Goal: Check status: Check status

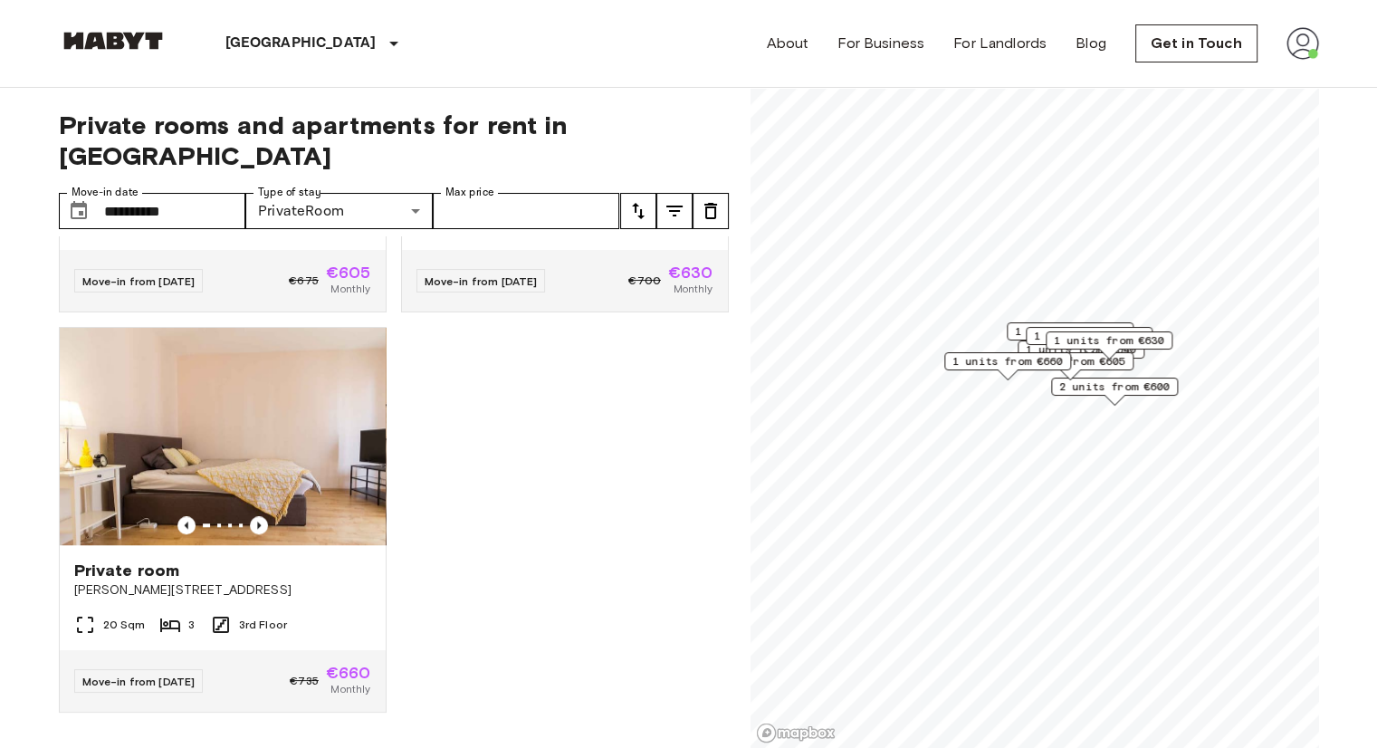
scroll to position [1554, 0]
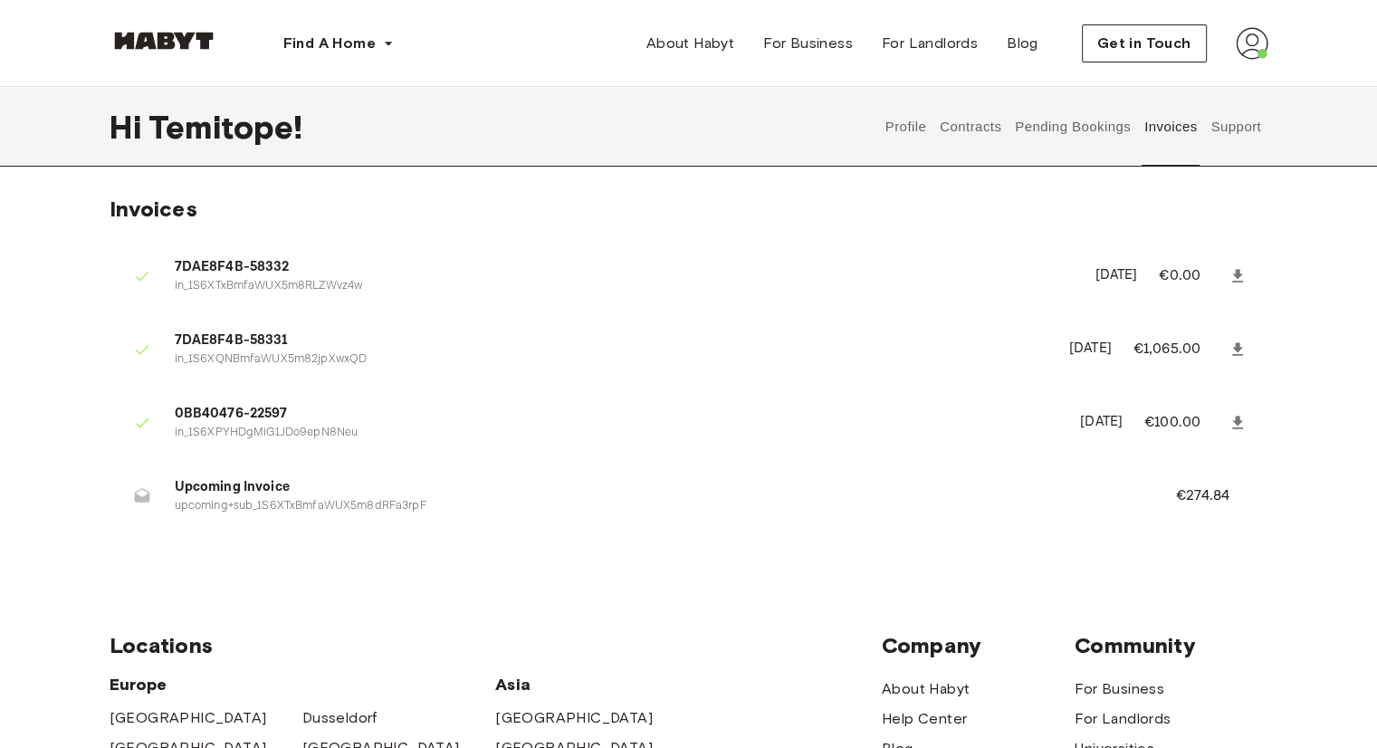
click at [308, 504] on p "upcoming+sub_1S6XTxBmfaWUX5m8dRFa3rpF" at bounding box center [654, 506] width 958 height 17
click at [1064, 135] on button "Pending Bookings" at bounding box center [1073, 127] width 120 height 80
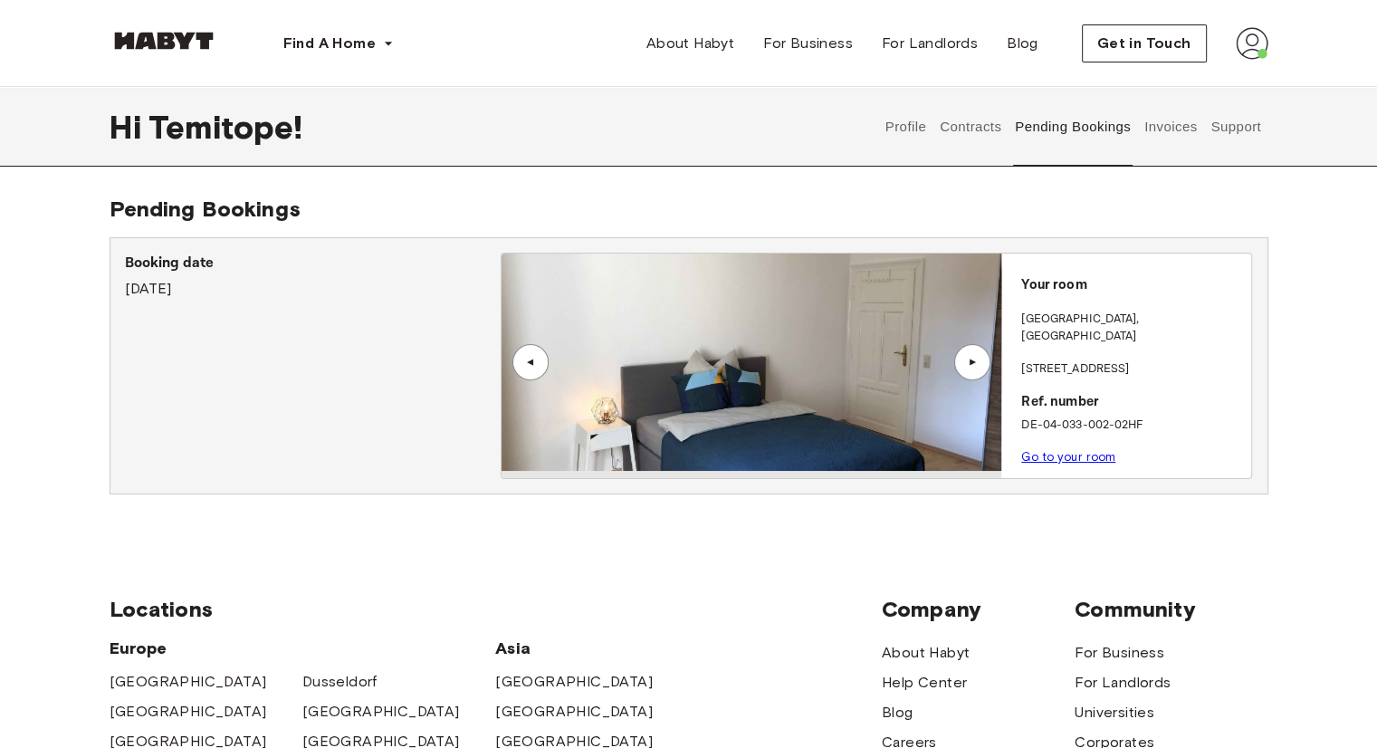
click at [972, 372] on div "▲" at bounding box center [973, 362] width 36 height 36
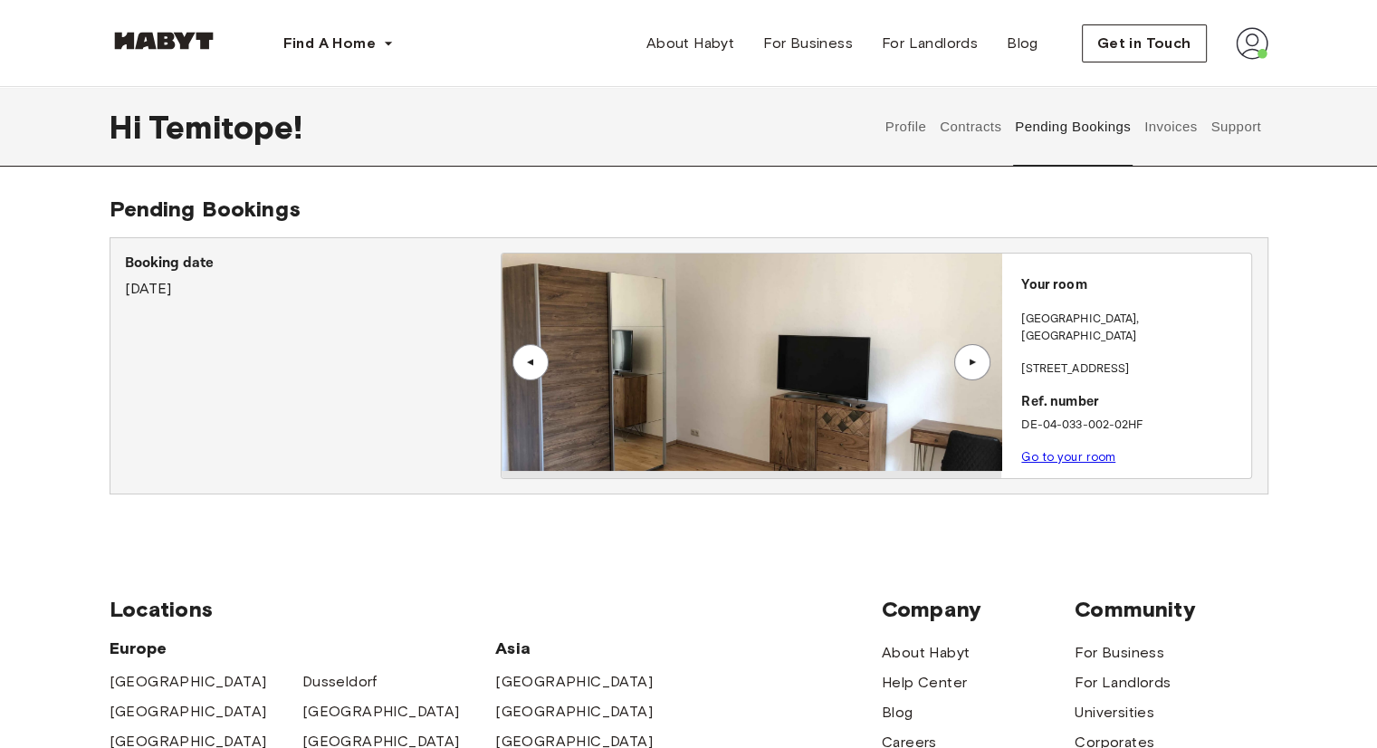
click at [972, 372] on div "▲" at bounding box center [973, 362] width 36 height 36
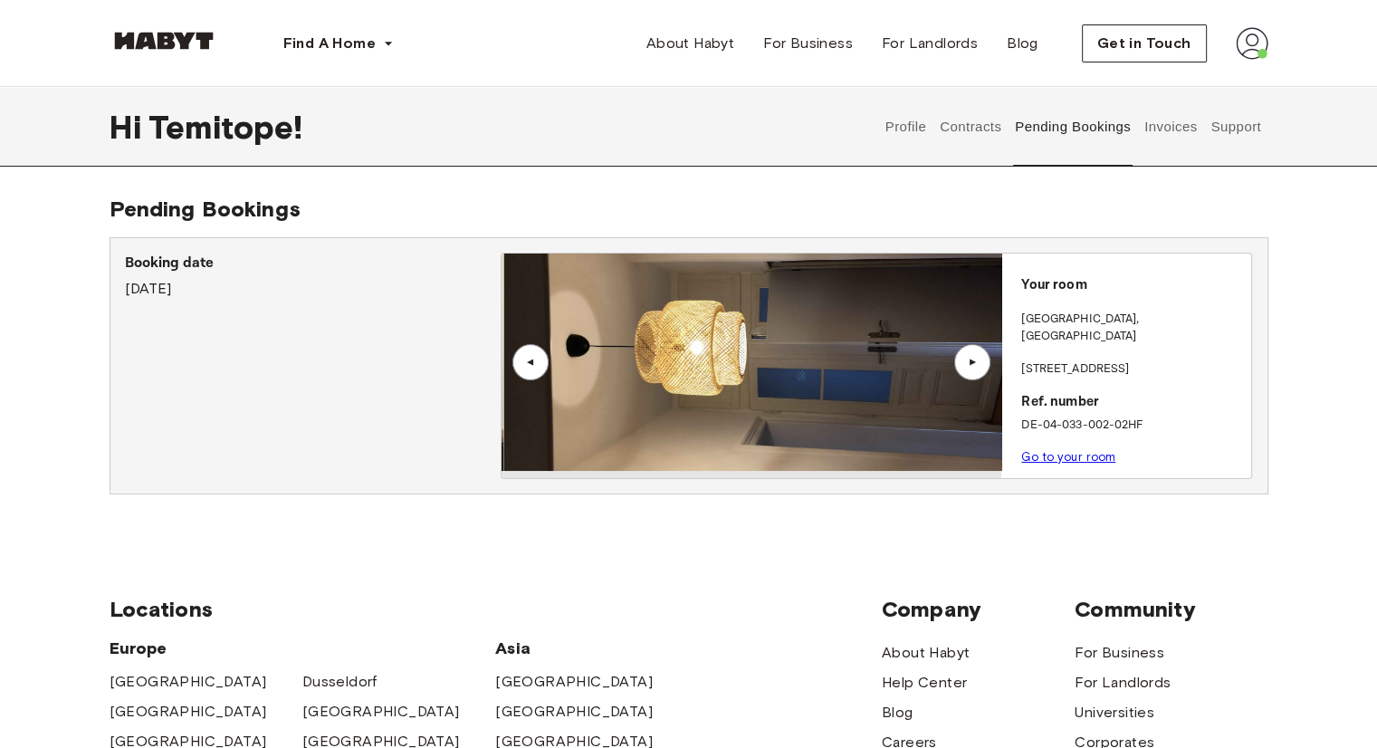
click at [972, 372] on div "▲" at bounding box center [973, 362] width 36 height 36
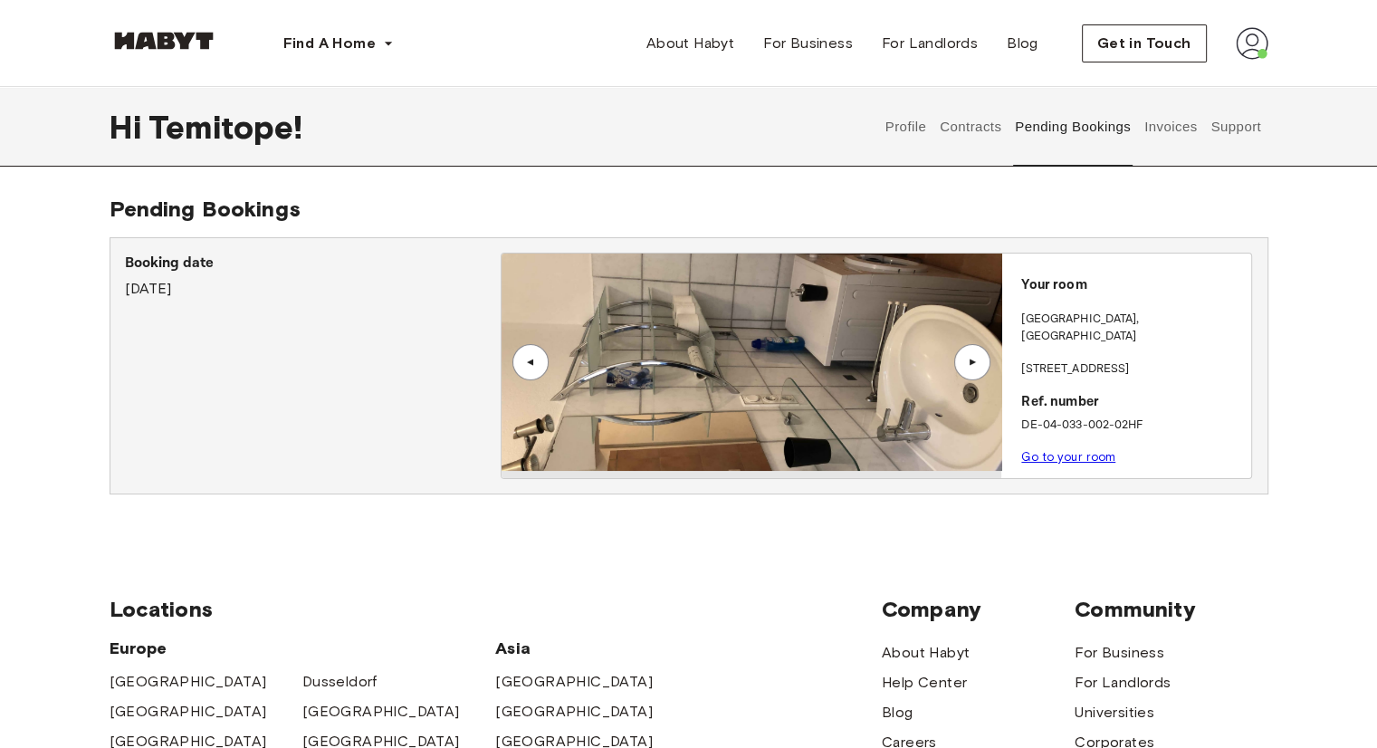
click at [753, 338] on img at bounding box center [752, 362] width 500 height 217
click at [1061, 450] on link "Go to your room" at bounding box center [1069, 457] width 94 height 14
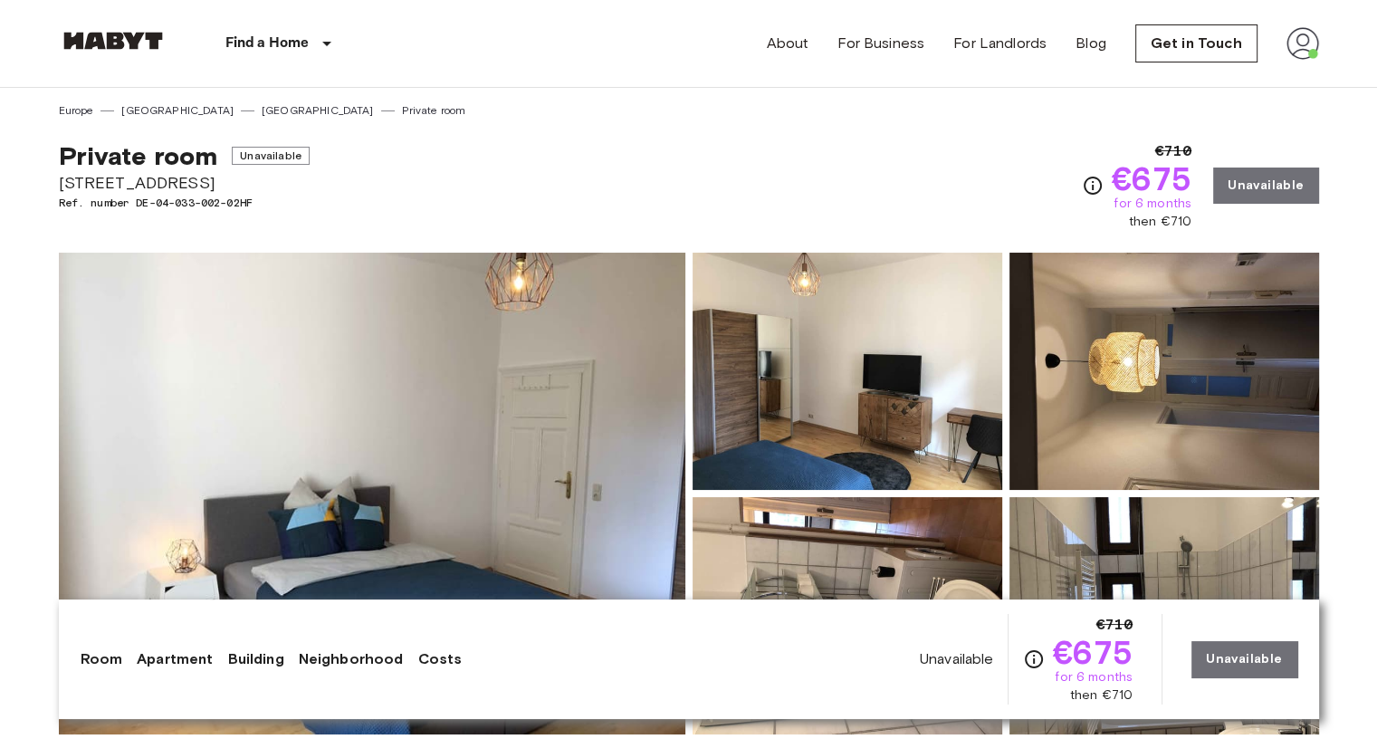
click at [421, 343] on img at bounding box center [372, 494] width 627 height 482
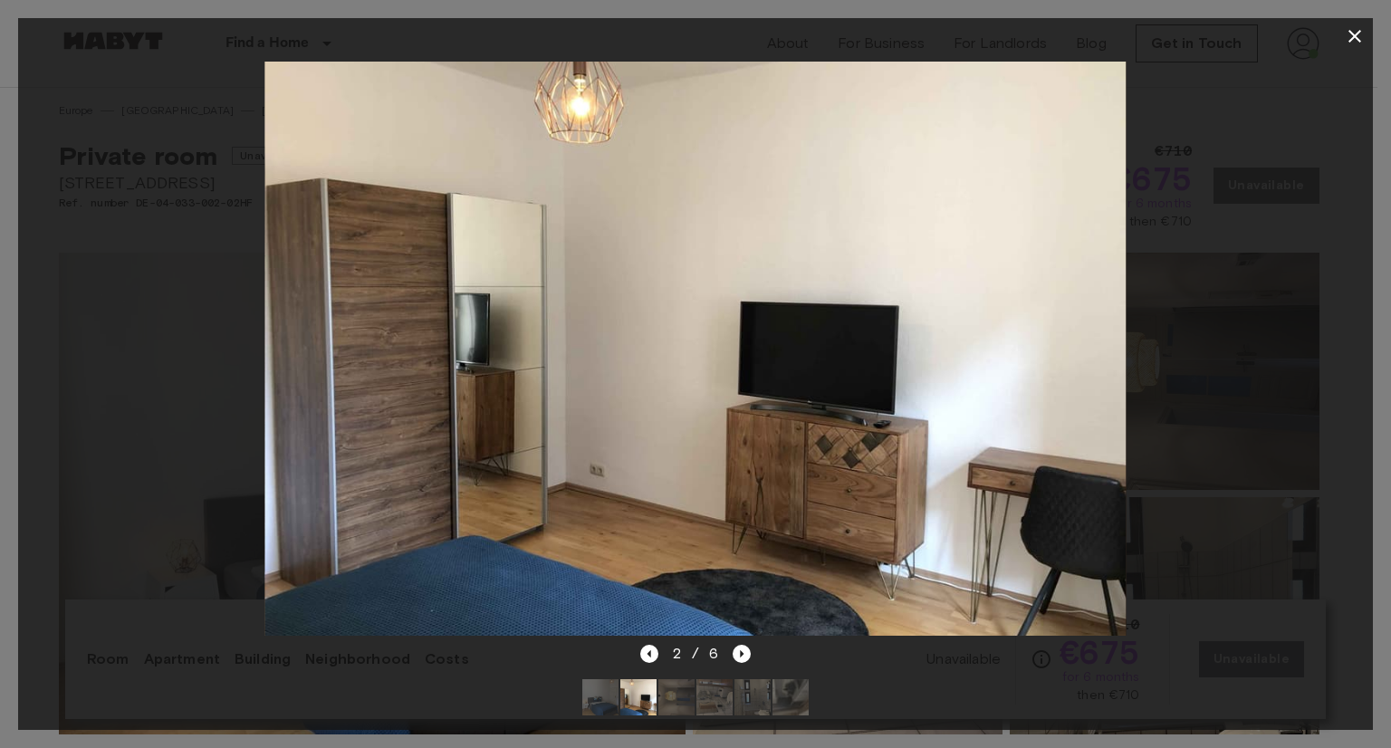
click at [1199, 270] on div at bounding box center [695, 348] width 1355 height 589
click at [1356, 34] on icon "button" at bounding box center [1354, 36] width 13 height 13
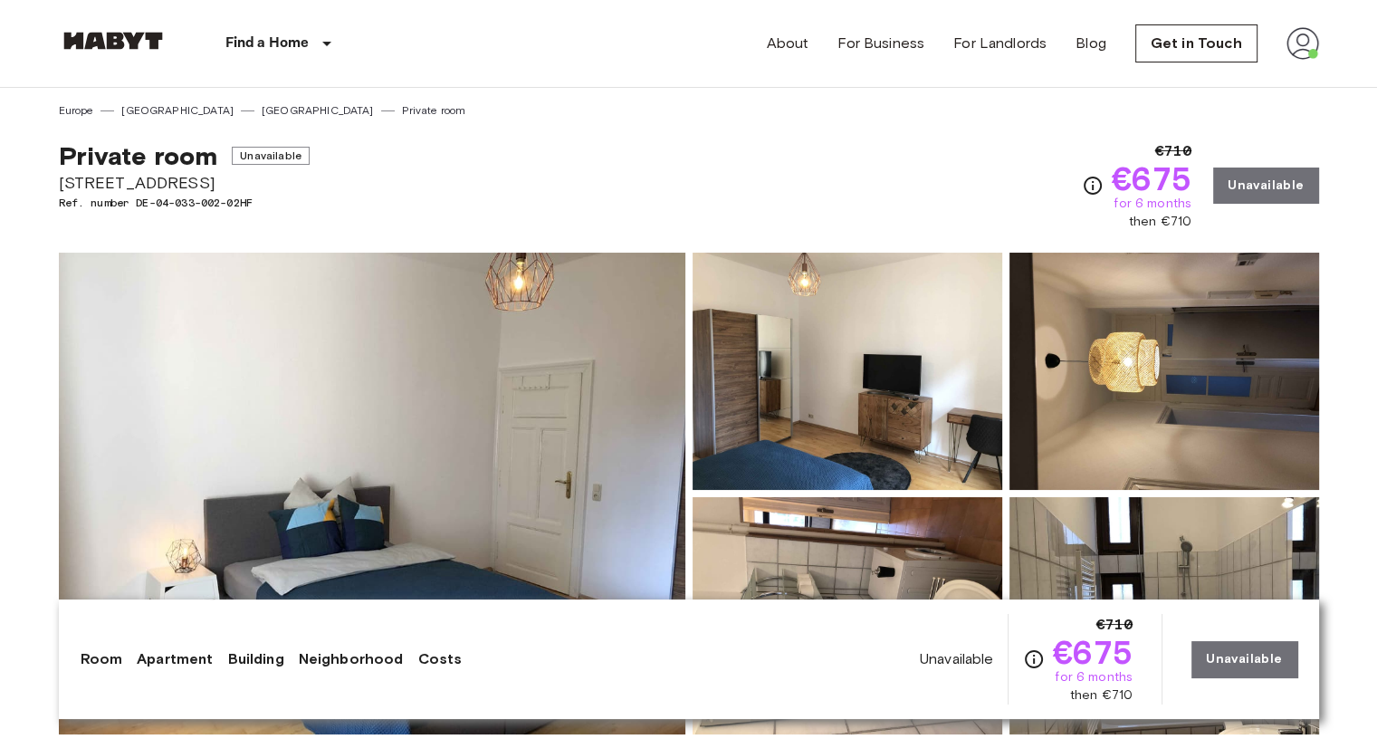
click at [688, 203] on div "Private room Unavailable [STREET_ADDRESS]. number DE-04-033-002-02HF €710 €675 …" at bounding box center [689, 175] width 1261 height 112
